Goal: Navigation & Orientation: Find specific page/section

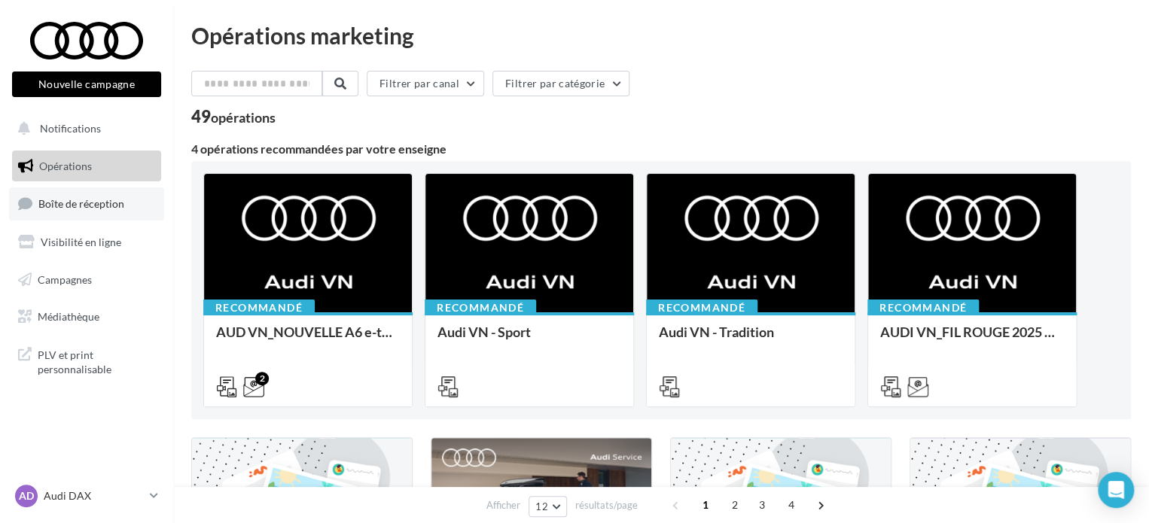
click at [118, 202] on span "Boîte de réception" at bounding box center [81, 203] width 86 height 13
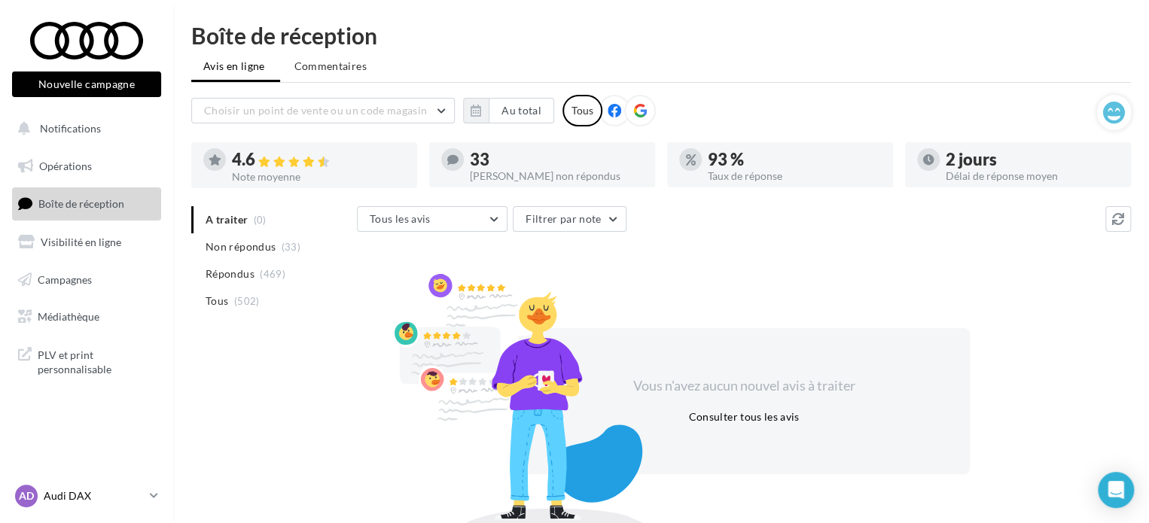
click at [123, 490] on p "Audi DAX" at bounding box center [94, 496] width 100 height 15
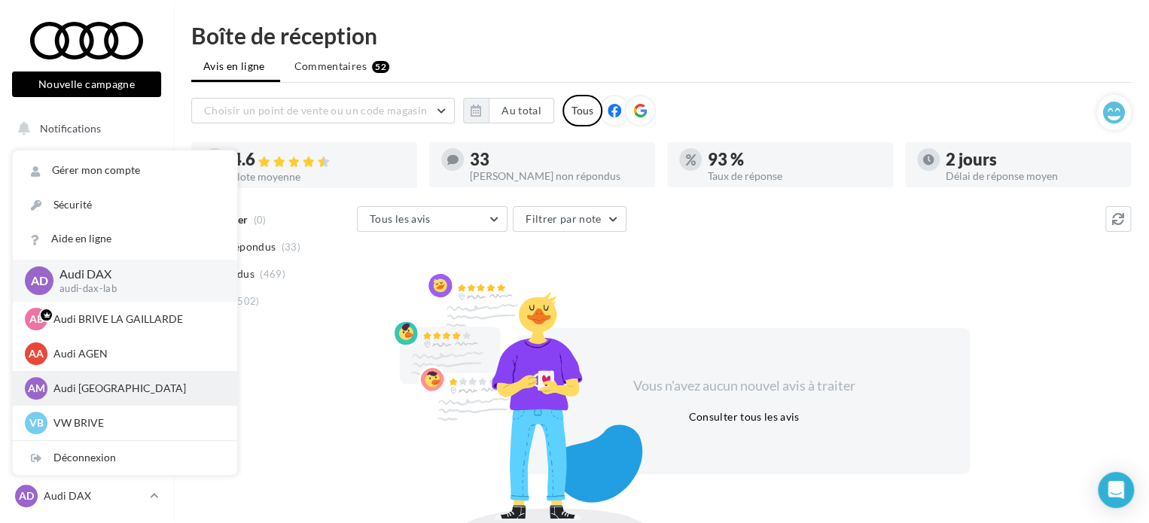
click at [99, 382] on p "Audi [GEOGRAPHIC_DATA]" at bounding box center [136, 388] width 166 height 15
